Goal: Task Accomplishment & Management: Manage account settings

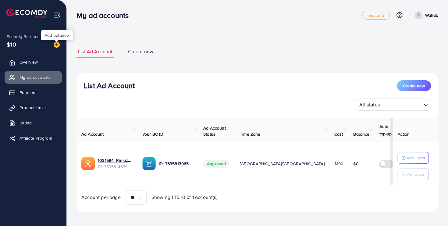
click at [55, 46] on img at bounding box center [57, 45] width 6 height 6
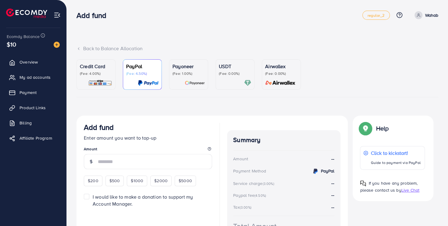
click at [187, 74] on p "(Fee: 1.00%)" at bounding box center [188, 73] width 32 height 5
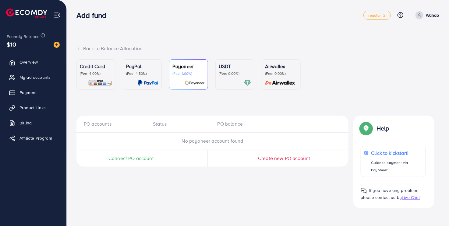
click at [134, 157] on span "Connect PO account" at bounding box center [130, 158] width 45 height 7
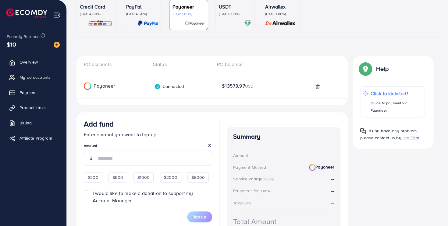
scroll to position [60, 0]
click at [184, 159] on input "number" at bounding box center [155, 158] width 114 height 15
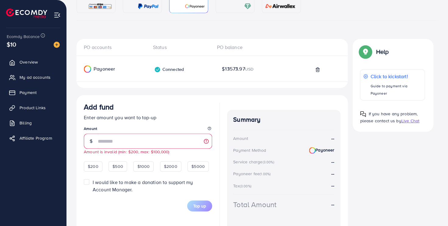
scroll to position [110, 0]
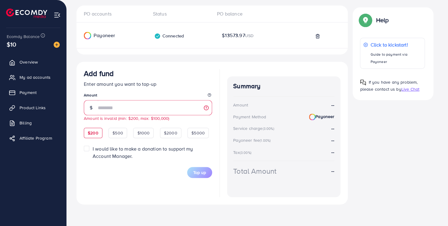
click at [95, 136] on div "$200" at bounding box center [93, 133] width 19 height 10
type input "***"
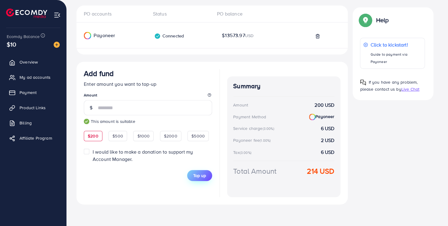
click at [207, 177] on button "Top up" at bounding box center [199, 175] width 25 height 11
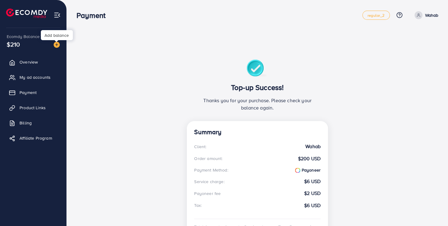
click at [54, 46] on img at bounding box center [57, 45] width 6 height 6
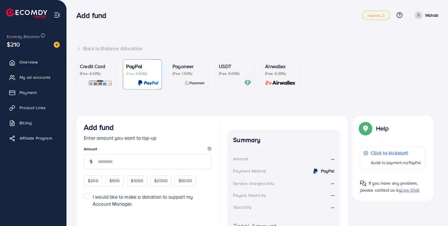
scroll to position [0, 0]
click at [190, 70] on div "Payoneer (Fee: 1.00%)" at bounding box center [188, 68] width 32 height 13
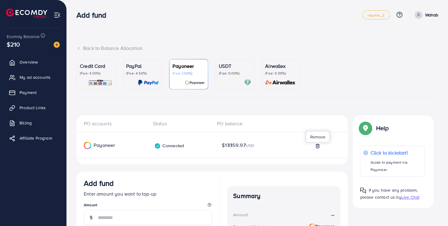
click at [317, 147] on icon at bounding box center [317, 146] width 5 height 5
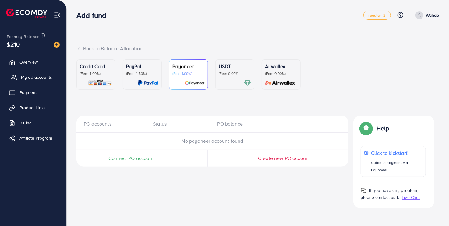
click at [46, 74] on span "My ad accounts" at bounding box center [36, 77] width 31 height 6
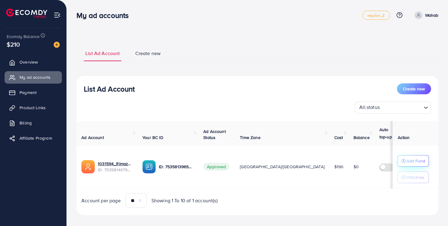
click at [418, 162] on p "Add Fund" at bounding box center [415, 160] width 19 height 7
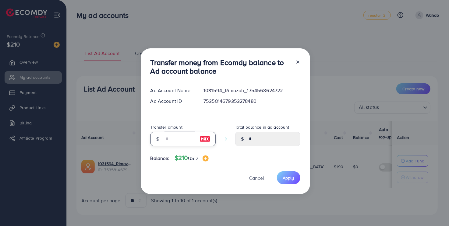
click at [185, 140] on input "number" at bounding box center [179, 139] width 30 height 15
type input "**"
type input "*****"
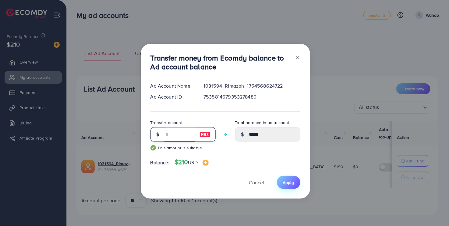
type input "**"
click at [291, 182] on span "Apply" at bounding box center [288, 183] width 11 height 6
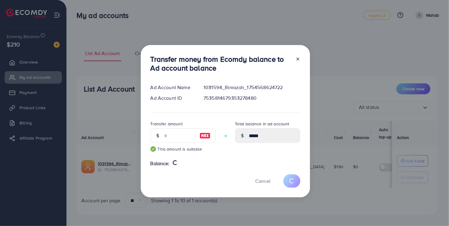
type input "*"
